Goal: Task Accomplishment & Management: Manage account settings

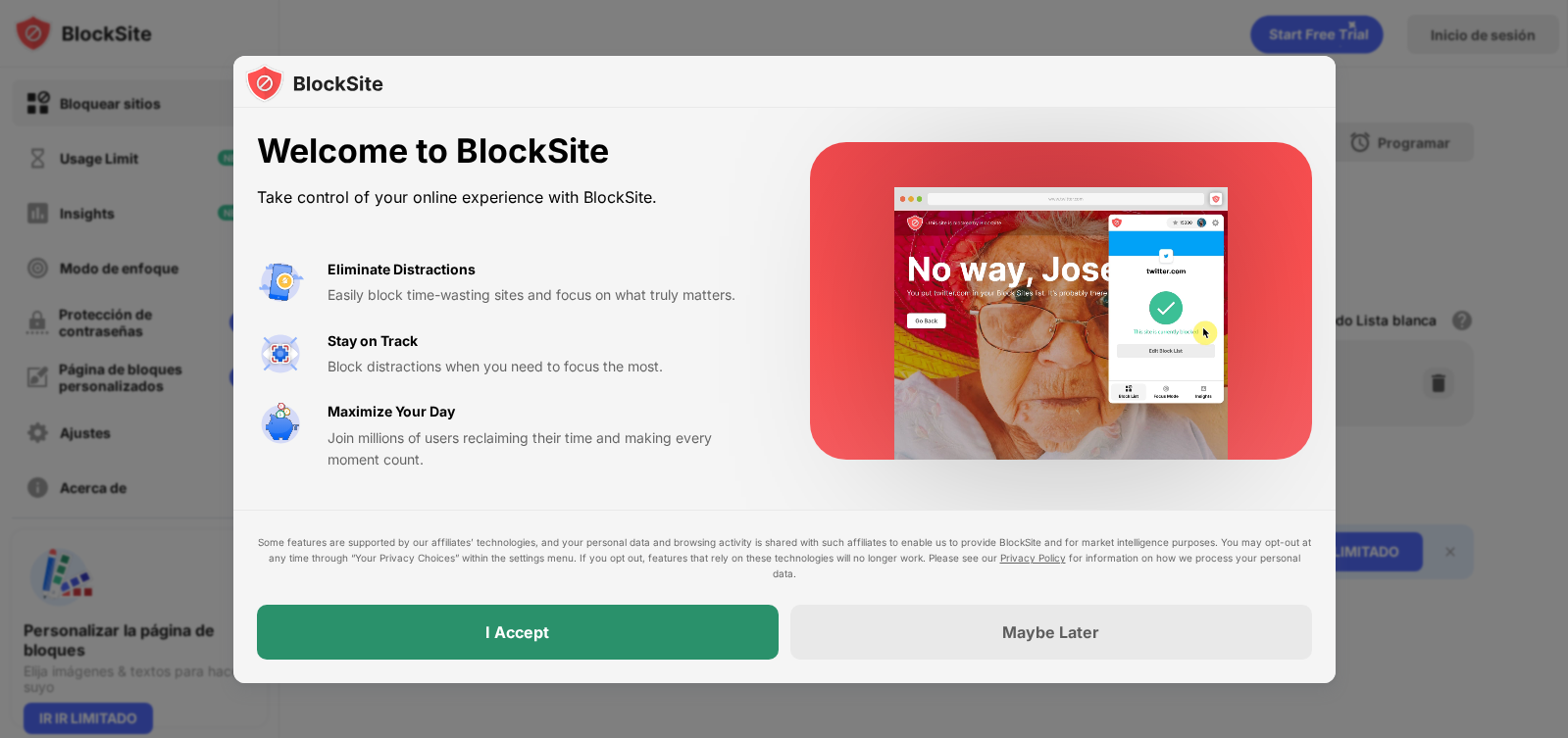
click at [591, 628] on div "I Accept" at bounding box center [518, 633] width 522 height 55
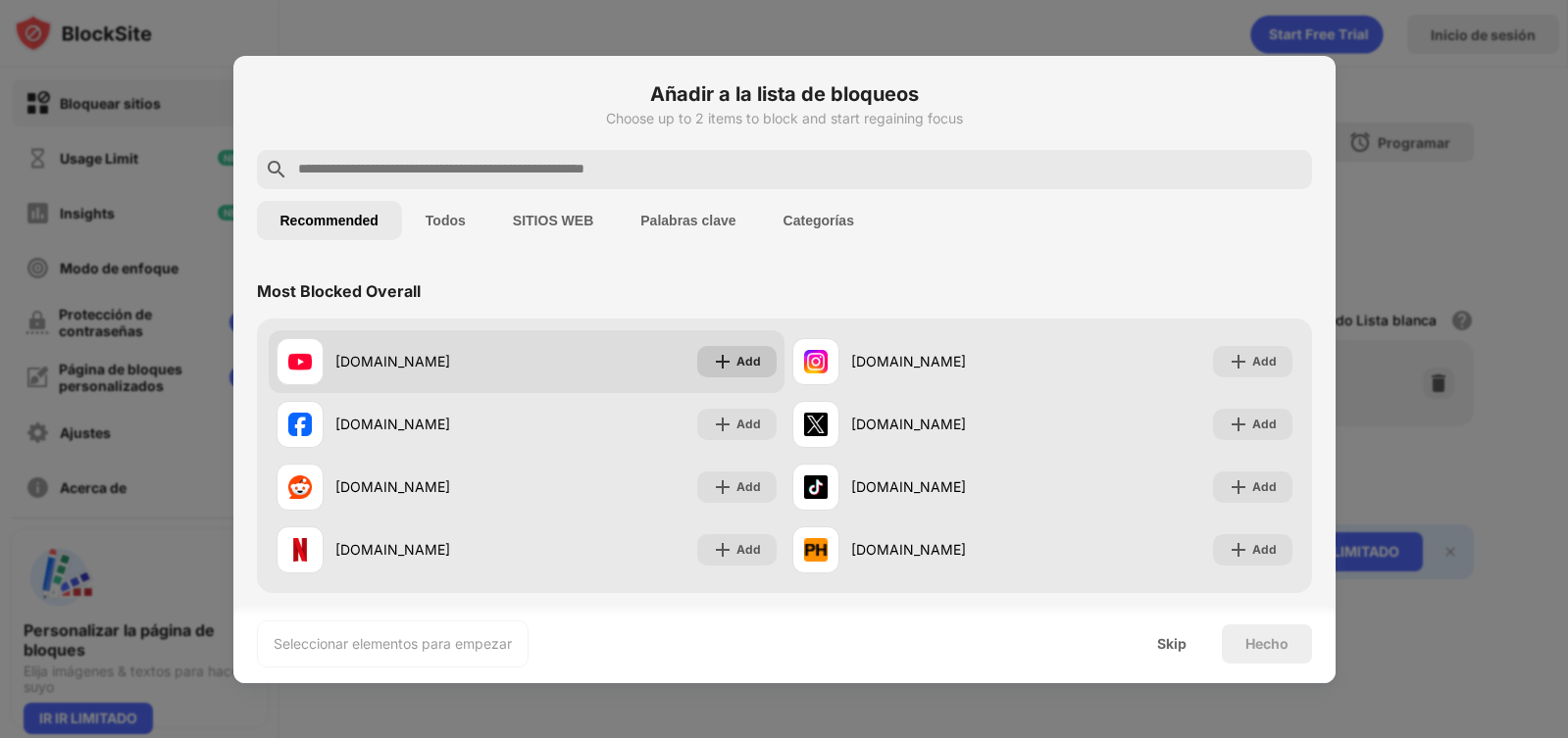
click at [740, 363] on div "Add" at bounding box center [748, 362] width 25 height 20
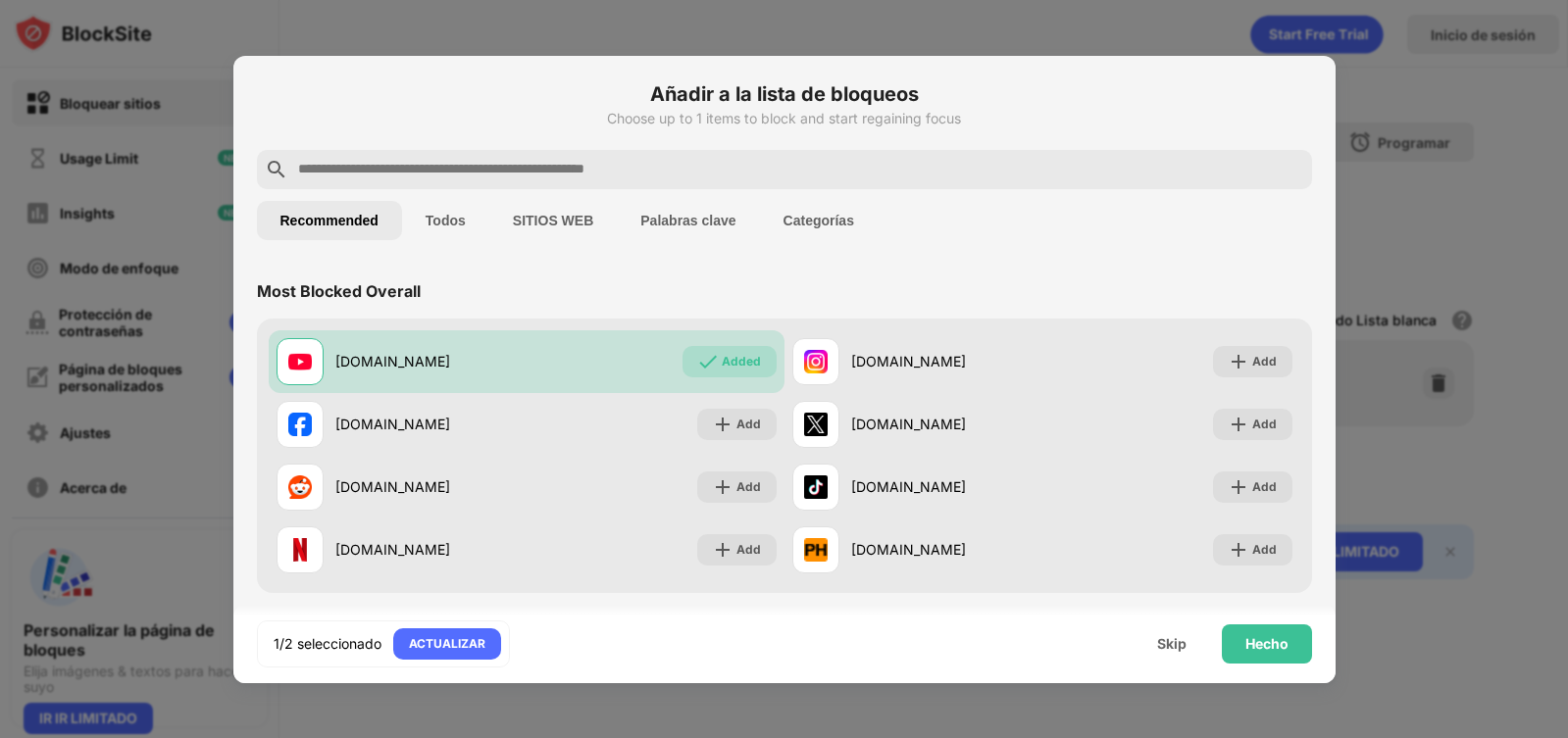
click at [494, 172] on input "text" at bounding box center [800, 169] width 1008 height 24
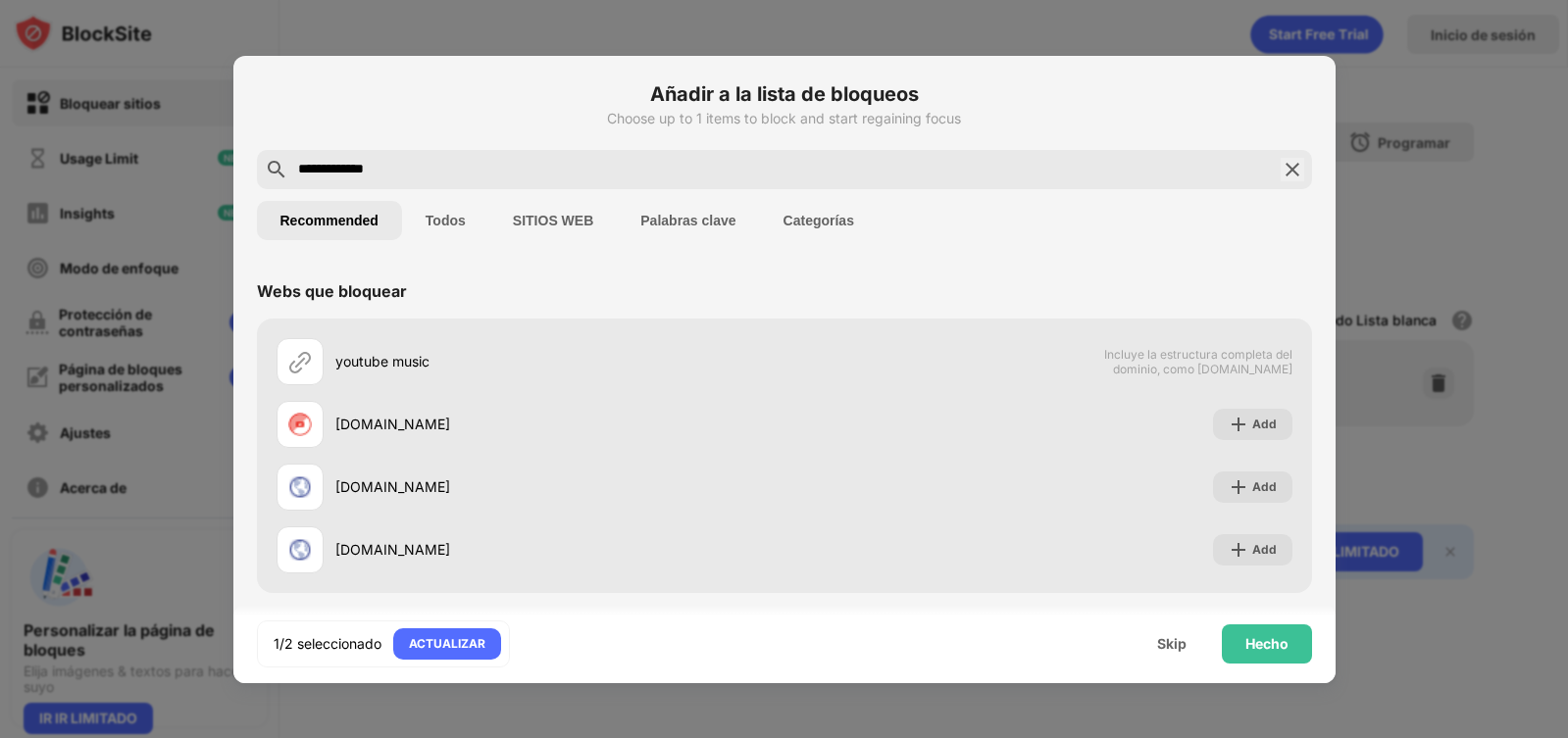
type input "**********"
click at [556, 219] on button "SITIOS WEB" at bounding box center [552, 220] width 127 height 39
click at [1282, 173] on img at bounding box center [1292, 169] width 24 height 24
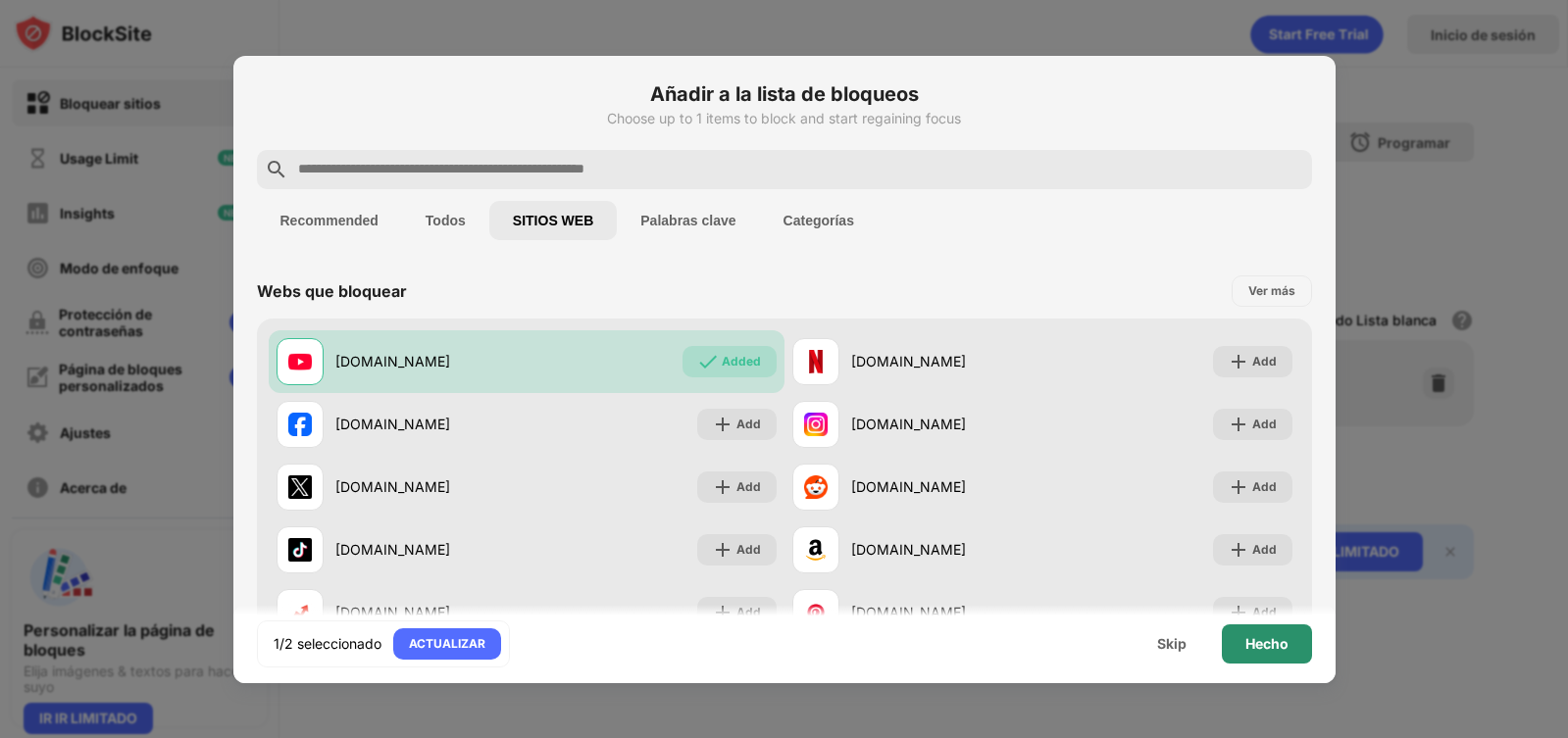
click at [1278, 639] on div "Hecho" at bounding box center [1267, 644] width 43 height 16
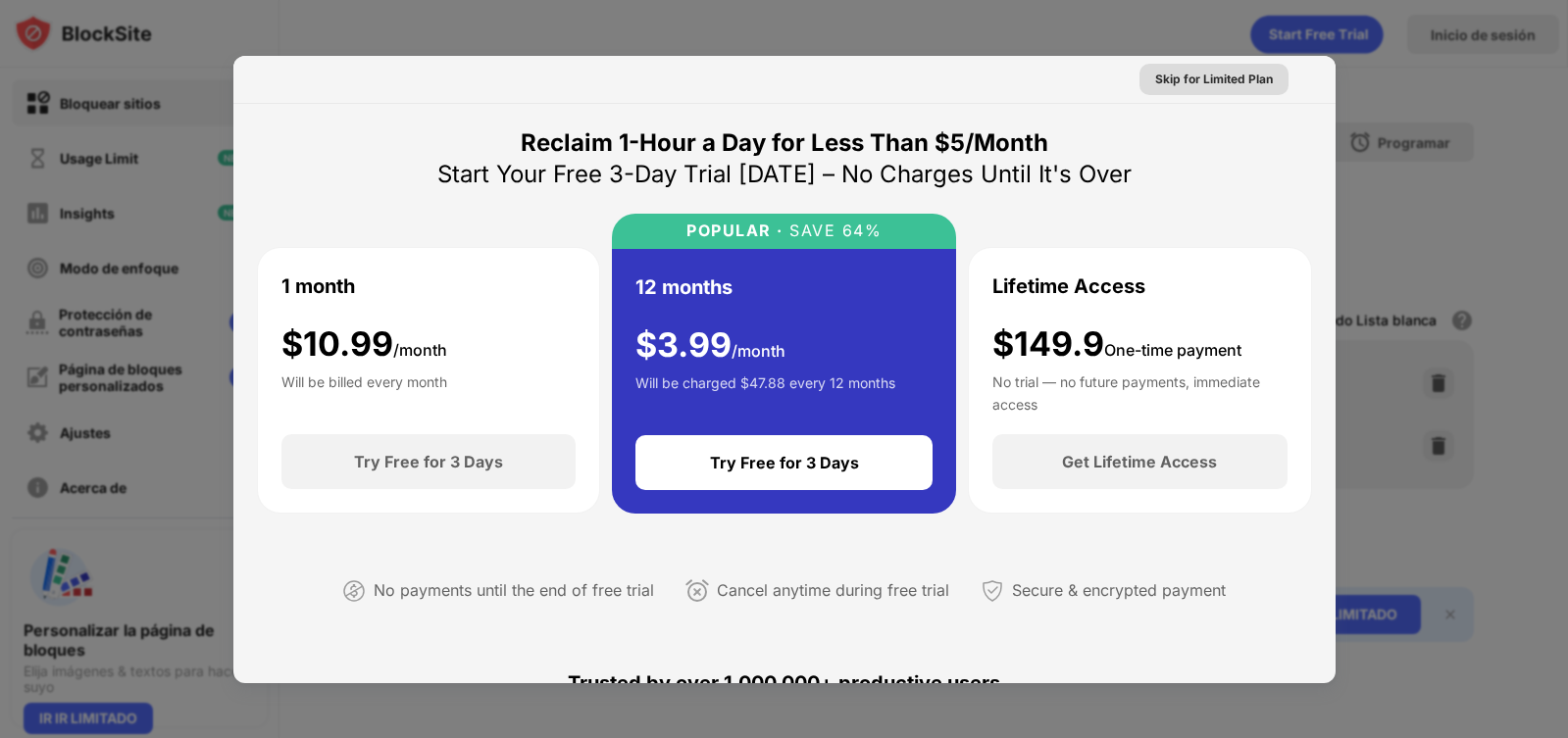
click at [1235, 73] on div "Skip for Limited Plan" at bounding box center [1214, 80] width 118 height 20
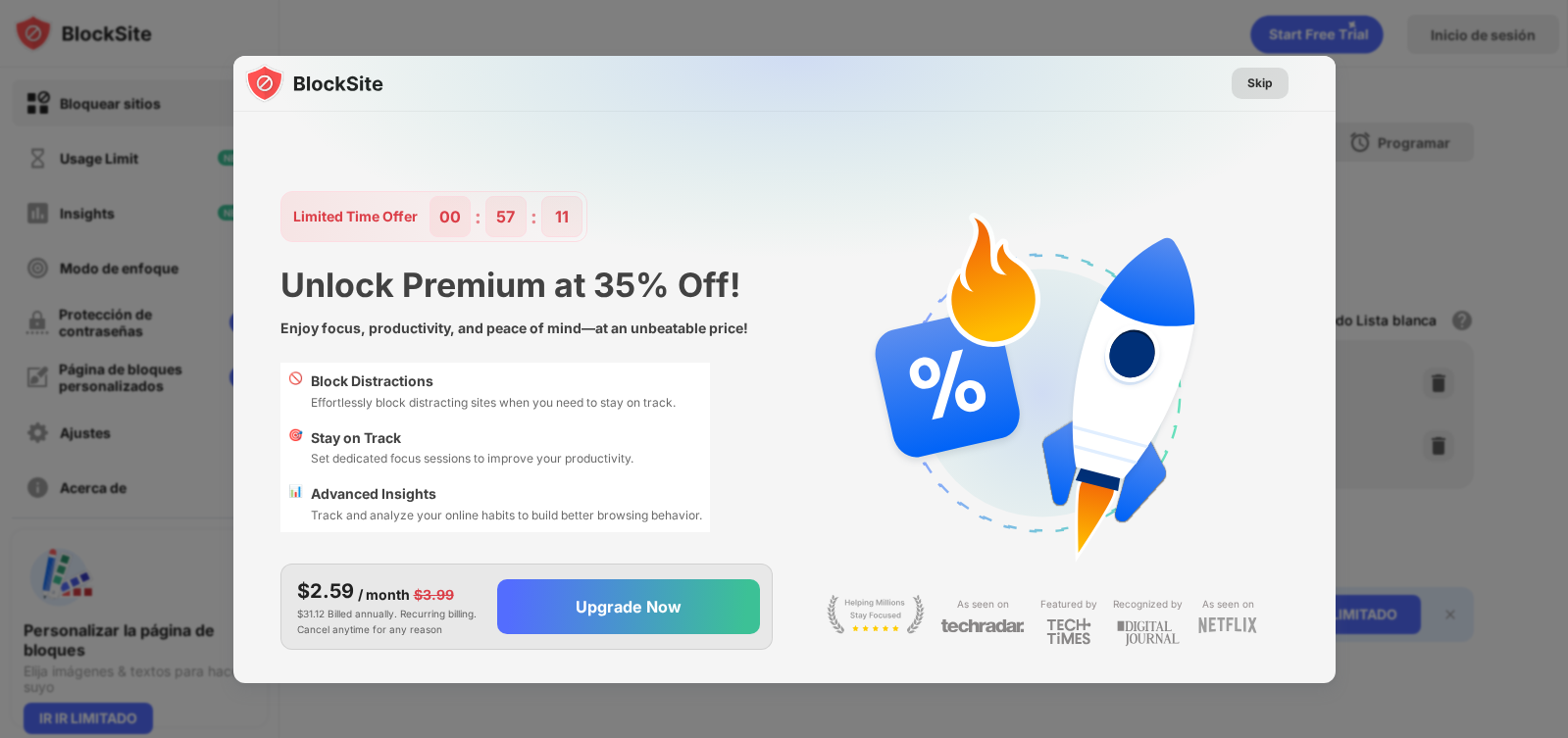
click at [1264, 76] on div "Skip" at bounding box center [1260, 84] width 26 height 20
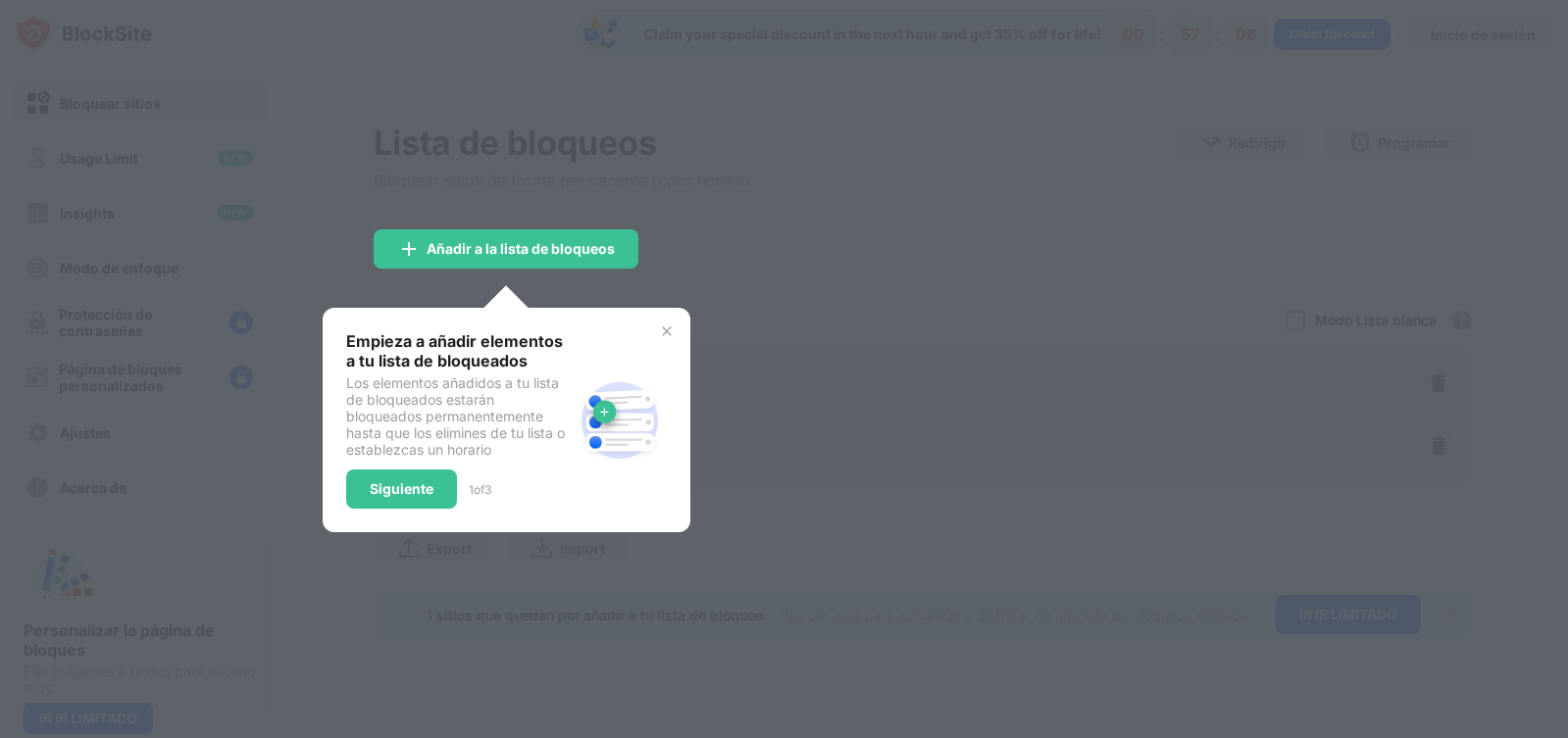
click at [663, 327] on img at bounding box center [666, 332] width 16 height 16
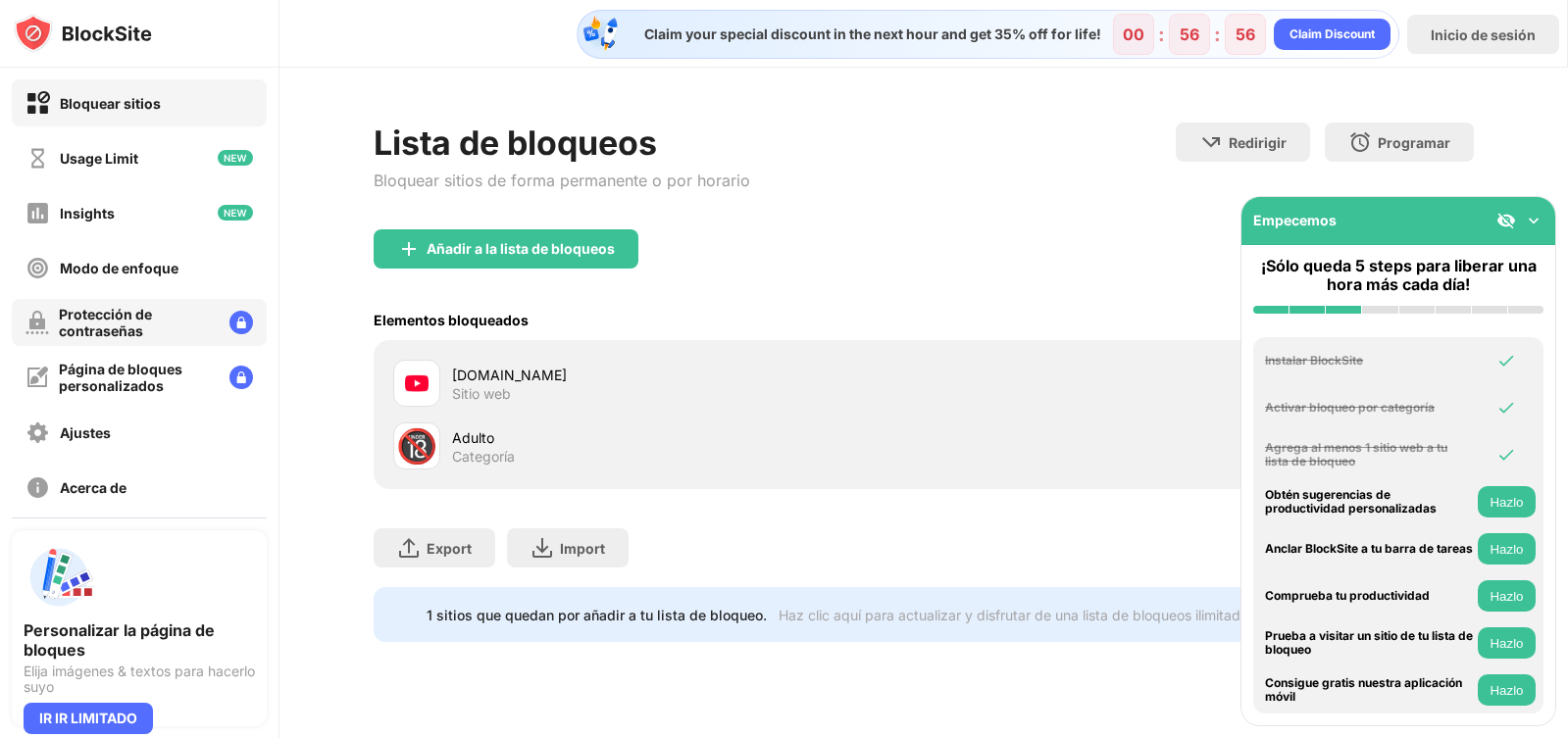
click at [150, 319] on div "Protección de contraseñas" at bounding box center [136, 323] width 155 height 33
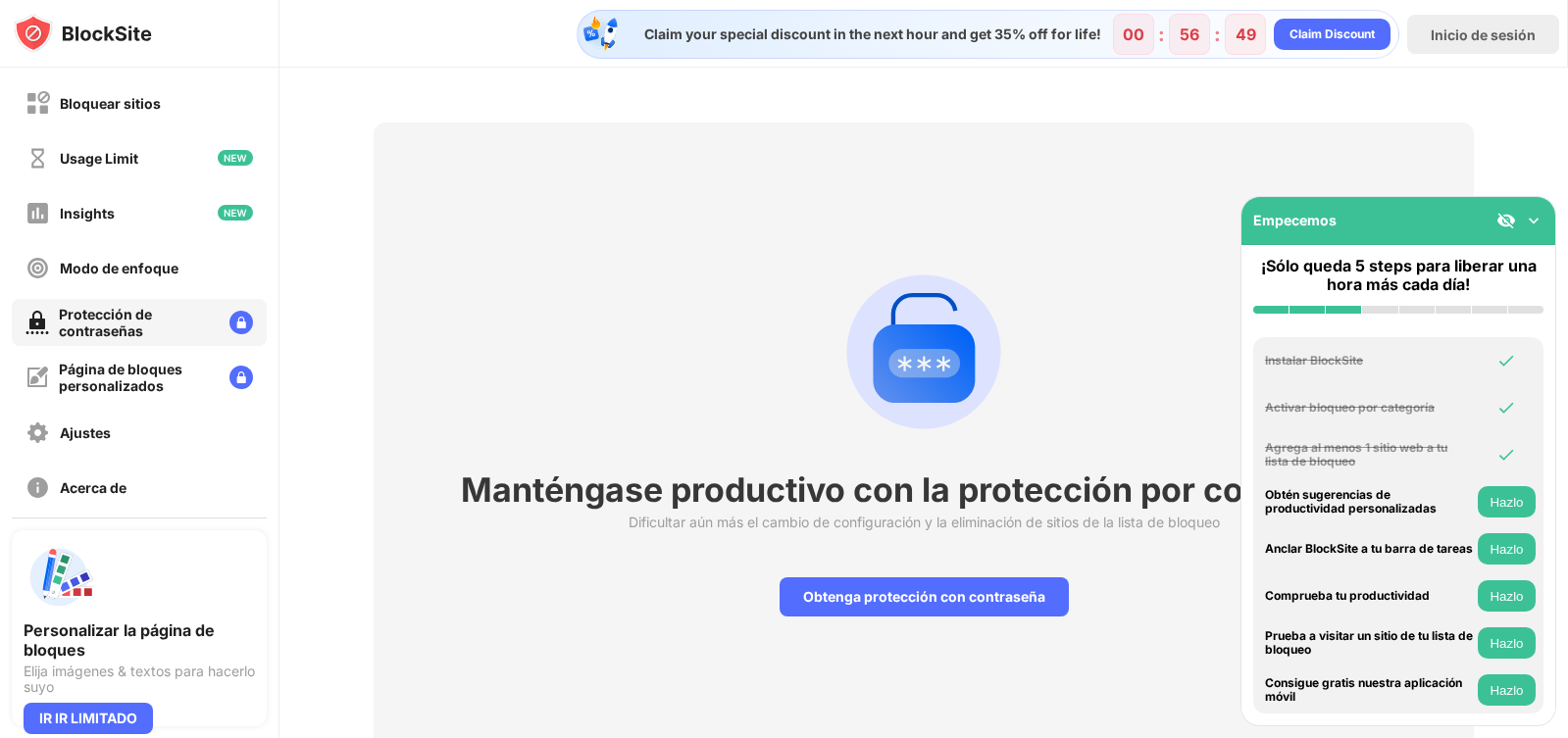
click at [1538, 218] on img at bounding box center [1534, 220] width 20 height 20
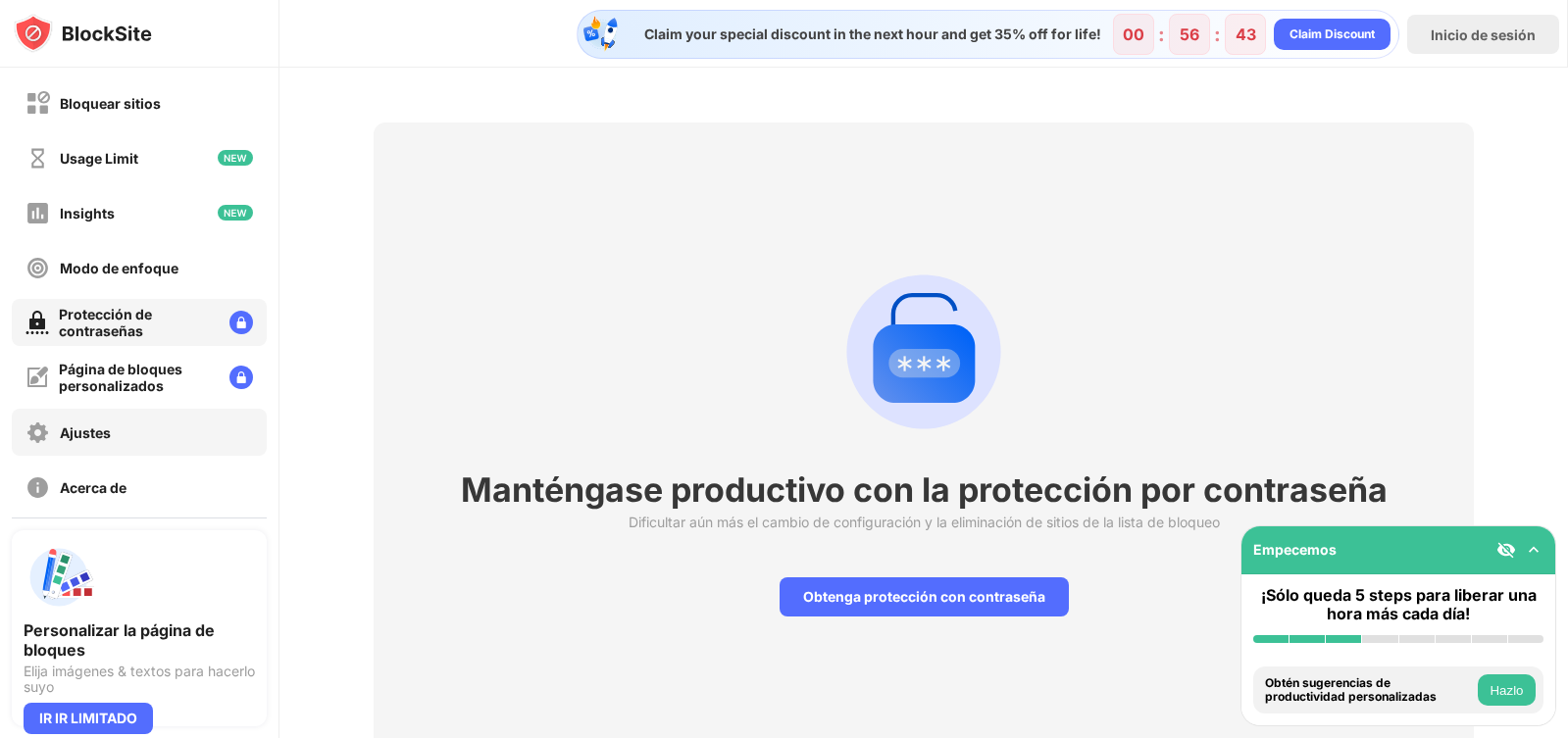
click at [90, 432] on div "Ajustes" at bounding box center [86, 432] width 51 height 17
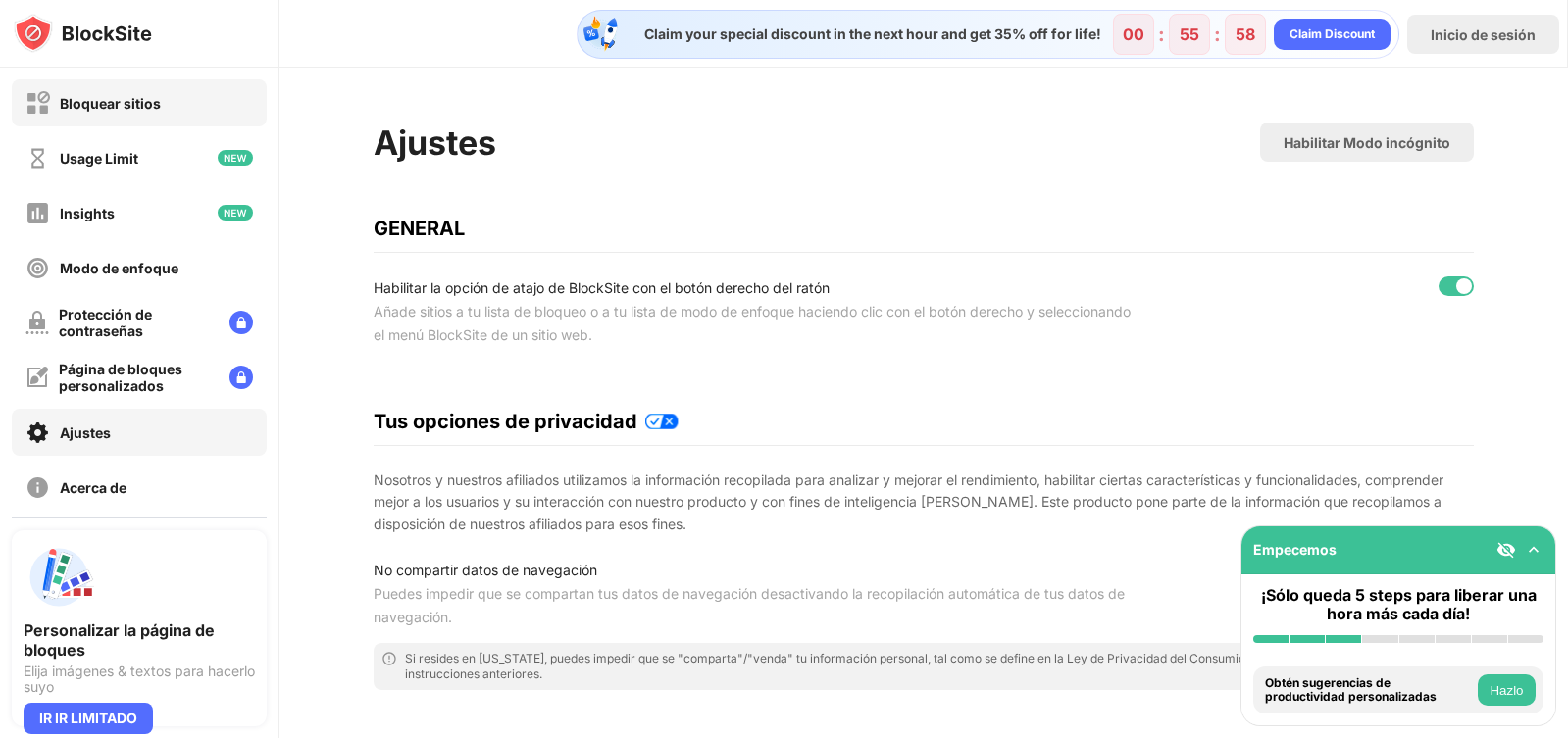
click at [108, 107] on div "Bloquear sitios" at bounding box center [110, 103] width 101 height 17
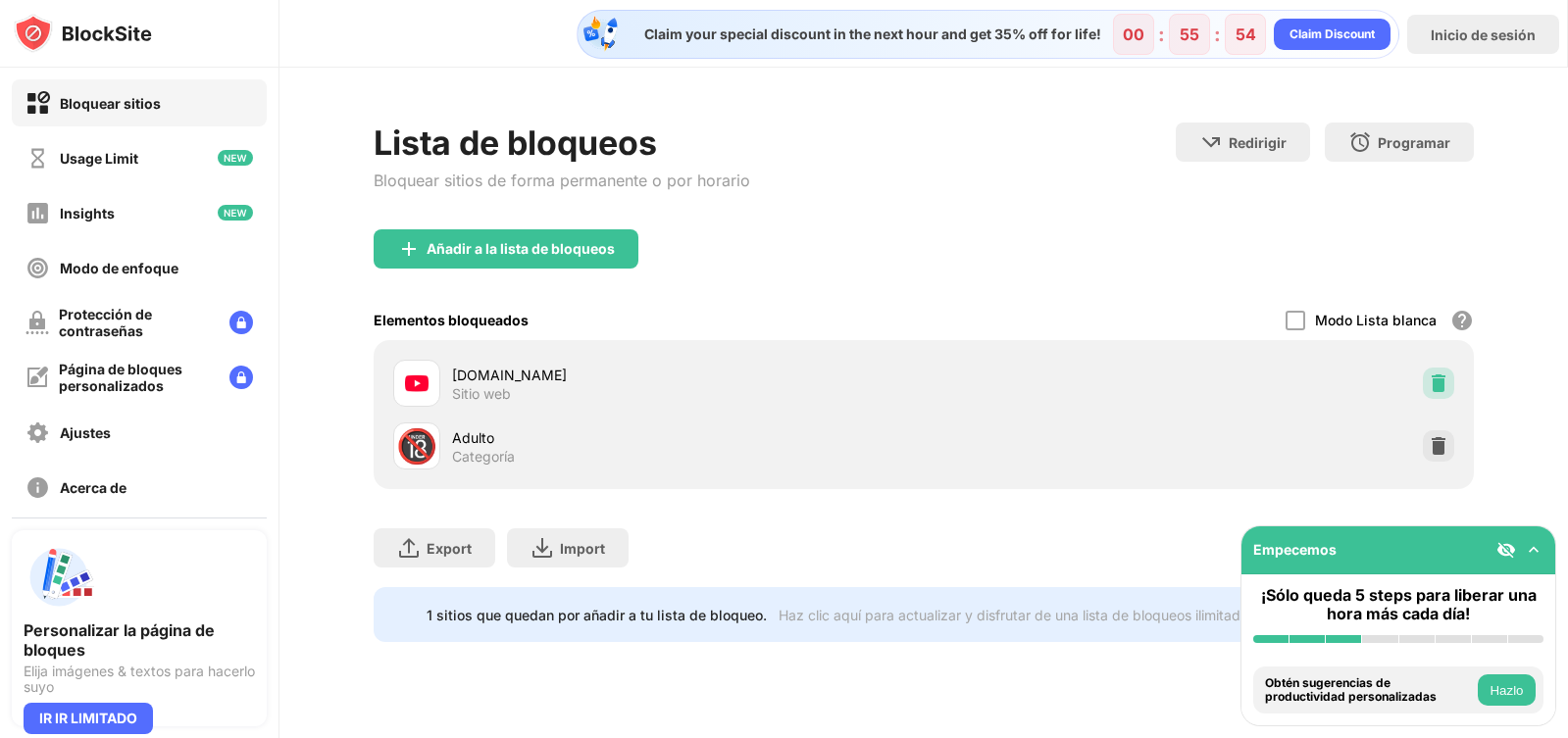
click at [1436, 378] on img at bounding box center [1438, 383] width 20 height 20
